Goal: Find specific page/section: Find specific page/section

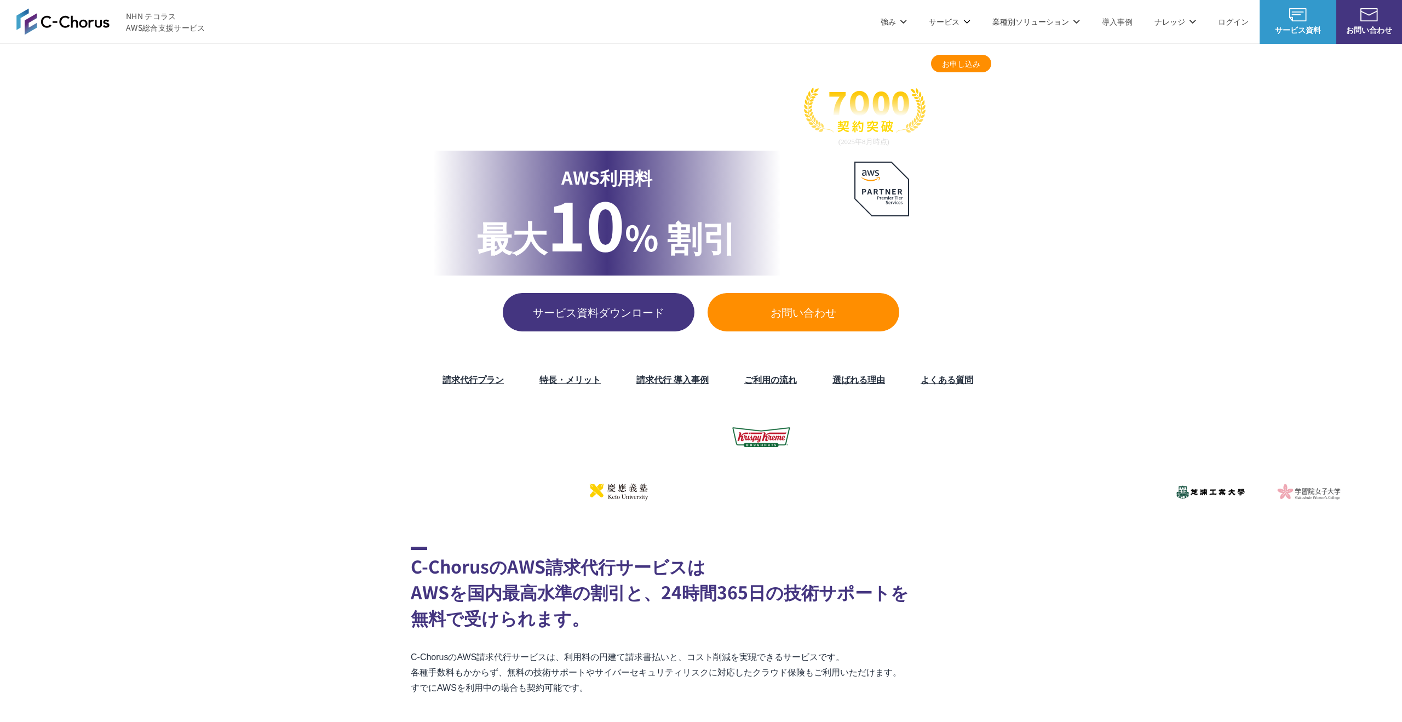
click at [85, 24] on img at bounding box center [62, 21] width 93 height 26
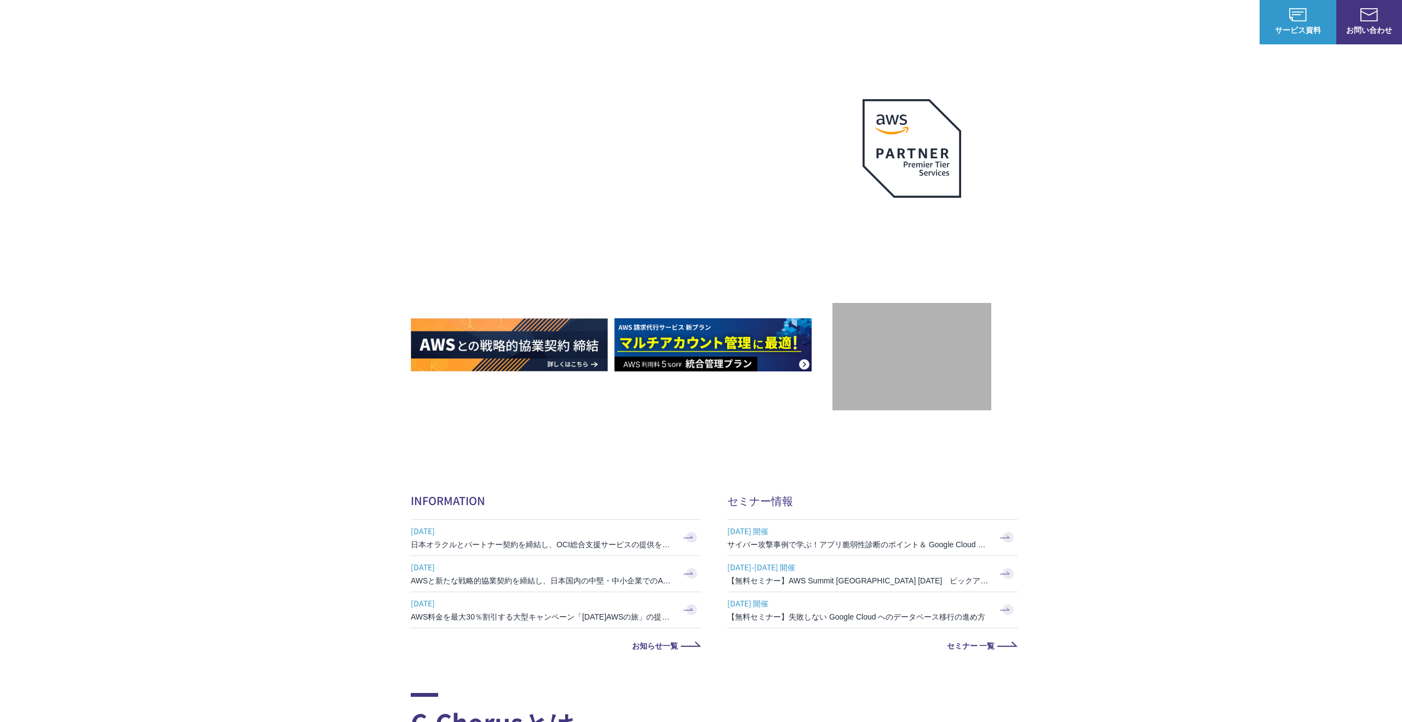
click at [602, 95] on link "マネージドサービス" at bounding box center [590, 93] width 69 height 11
